Goal: Transaction & Acquisition: Obtain resource

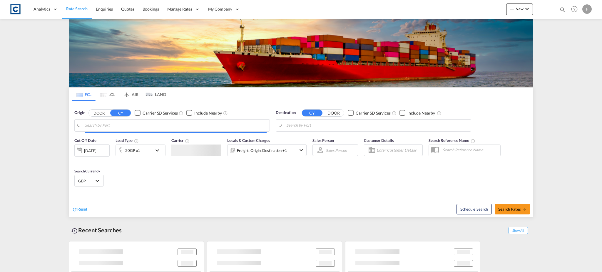
type input "[GEOGRAPHIC_DATA], GBSOU"
type input "[GEOGRAPHIC_DATA], [GEOGRAPHIC_DATA]"
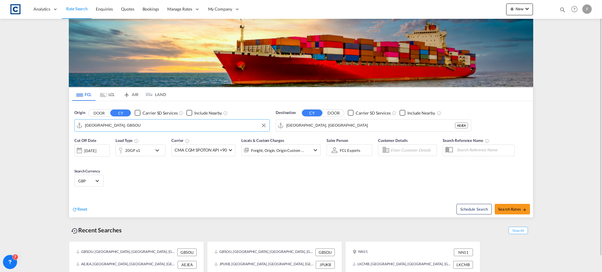
click at [125, 126] on input "[GEOGRAPHIC_DATA], GBSOU" at bounding box center [176, 125] width 182 height 9
click at [105, 112] on button "DOOR" at bounding box center [99, 113] width 21 height 7
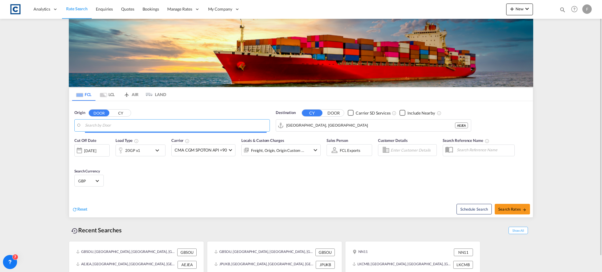
click at [112, 126] on input "Search by Door" at bounding box center [176, 125] width 182 height 9
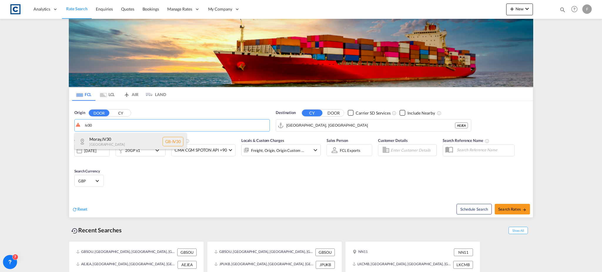
click at [114, 138] on div "Moray , IV30 [GEOGRAPHIC_DATA] [GEOGRAPHIC_DATA]-IV30" at bounding box center [131, 142] width 112 height 18
type input "GB-IV30, Moray"
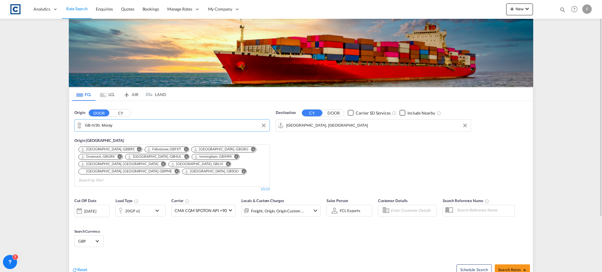
click at [299, 125] on input "[GEOGRAPHIC_DATA], [GEOGRAPHIC_DATA]" at bounding box center [378, 125] width 182 height 9
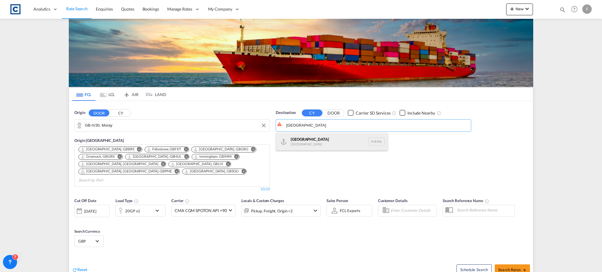
click at [323, 141] on div "[GEOGRAPHIC_DATA] [GEOGRAPHIC_DATA] PHMNL" at bounding box center [332, 142] width 112 height 18
type input "[GEOGRAPHIC_DATA], PHMNL"
click at [93, 238] on md-select-value "GBP" at bounding box center [89, 241] width 23 height 8
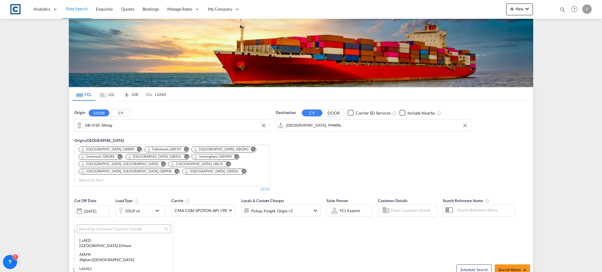
scroll to position [678, 0]
click at [119, 227] on input "search" at bounding box center [122, 229] width 86 height 5
type input "usd"
click at [114, 242] on div "$ USD United States Dollar" at bounding box center [118, 243] width 79 height 11
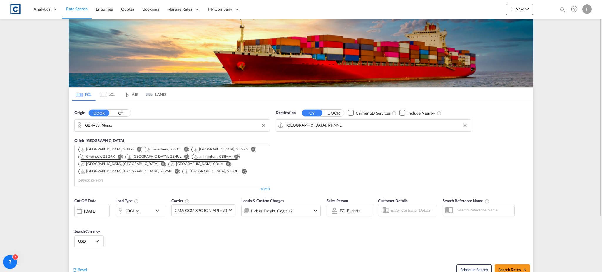
click at [311, 205] on div "Pickup, Freight, Origin +2" at bounding box center [281, 211] width 79 height 12
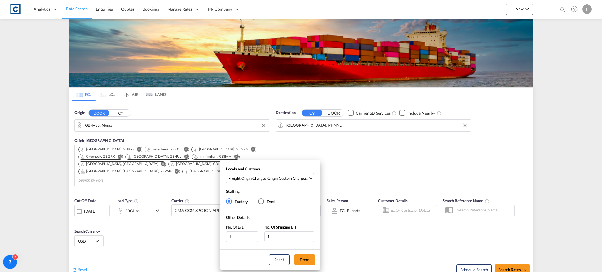
click at [270, 172] on div "Locals and Customs Freight , Origin Charges , Origin Custom Charges , Pickup Ch…" at bounding box center [270, 177] width 100 height 20
click at [272, 176] on div "Origin Custom Charges" at bounding box center [287, 178] width 39 height 5
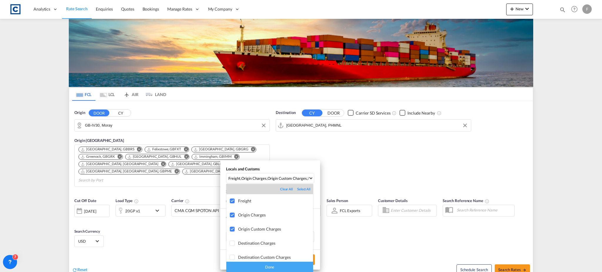
click at [270, 266] on div "Done" at bounding box center [270, 267] width 87 height 10
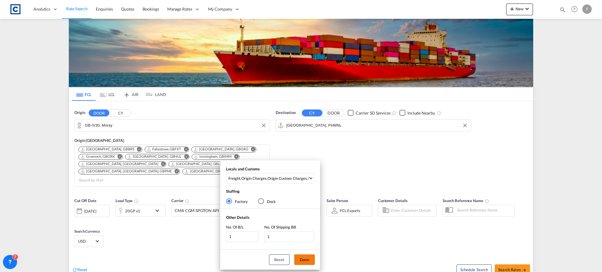
click at [302, 259] on button "Done" at bounding box center [304, 260] width 21 height 11
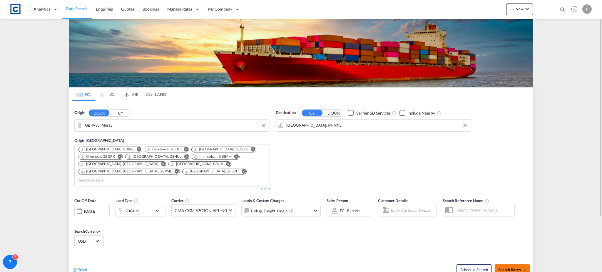
click at [508, 268] on span "Search Rates" at bounding box center [513, 270] width 28 height 5
type input "IV30 to PHMNL / [DATE]"
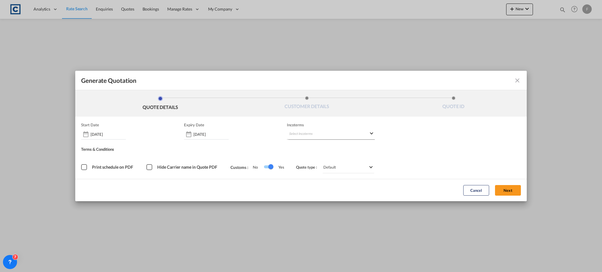
click at [333, 132] on md-select "Select Incoterms" at bounding box center [331, 134] width 88 height 11
click at [522, 195] on md-backdrop at bounding box center [301, 136] width 602 height 272
click at [514, 191] on button "Next" at bounding box center [508, 190] width 26 height 11
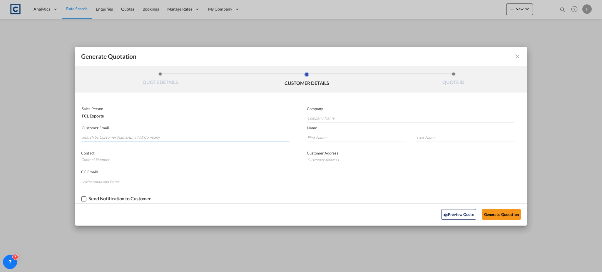
click at [137, 137] on input "Search by Customer Name/Email Id/Company" at bounding box center [186, 137] width 208 height 9
paste input "[PERSON_NAME] <[PERSON_NAME][EMAIL_ADDRESS][DOMAIN_NAME]>"
drag, startPoint x: 112, startPoint y: 138, endPoint x: 34, endPoint y: 133, distance: 78.1
click at [34, 133] on div "Generate Quotation QUOTE DETAILS CUSTOMER DETAILS QUOTE ID Start Date [DATE] Ex…" at bounding box center [301, 136] width 602 height 272
click at [126, 137] on input "[EMAIL_ADDRESS][DOMAIN_NAME]" at bounding box center [186, 137] width 208 height 9
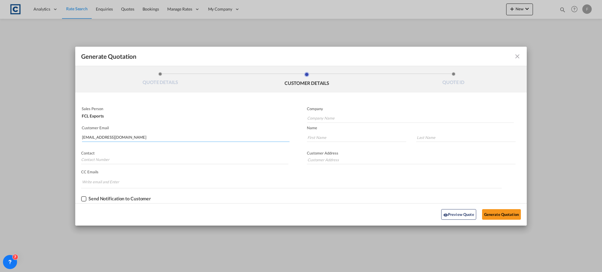
type input "[EMAIL_ADDRESS][DOMAIN_NAME]"
click at [334, 136] on input "Generate QuotationQUOTE ..." at bounding box center [356, 137] width 99 height 9
paste input "[PERSON_NAME]"
click at [330, 139] on input "[PERSON_NAME]" at bounding box center [356, 137] width 99 height 9
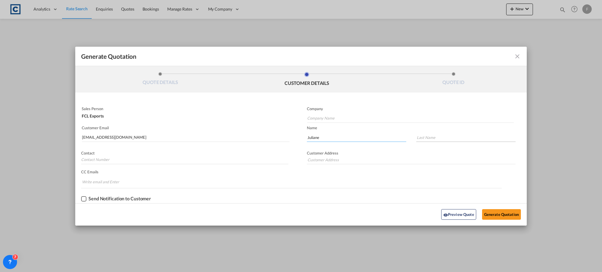
type input "Juliane"
click at [432, 134] on input "Generate QuotationQUOTE ..." at bounding box center [466, 137] width 99 height 9
paste input "Bontuyan"
type input "Bontuyan"
click at [329, 119] on input "Company Name" at bounding box center [410, 118] width 207 height 9
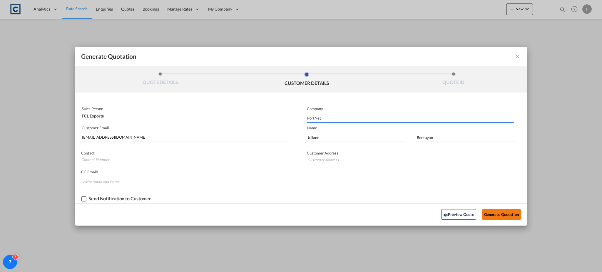
type input "PortNet"
click at [493, 214] on button "Generate Quotation" at bounding box center [501, 214] width 39 height 11
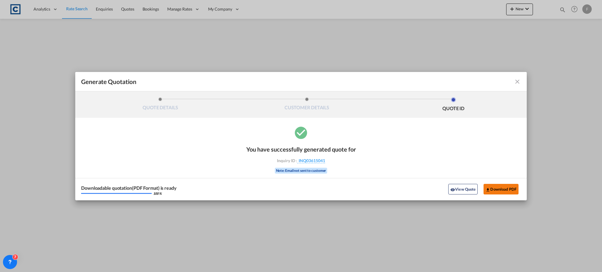
click at [502, 188] on button "Download PDF" at bounding box center [501, 189] width 35 height 11
click at [520, 84] on md-icon "icon-close fg-AAA8AD cursor m-0" at bounding box center [517, 81] width 7 height 7
